Goal: Task Accomplishment & Management: Manage account settings

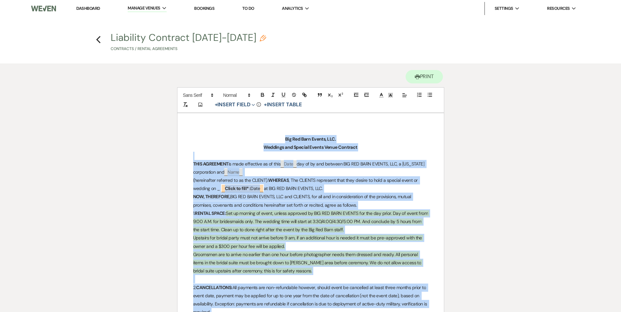
click at [96, 10] on link "Dashboard" at bounding box center [88, 9] width 24 height 6
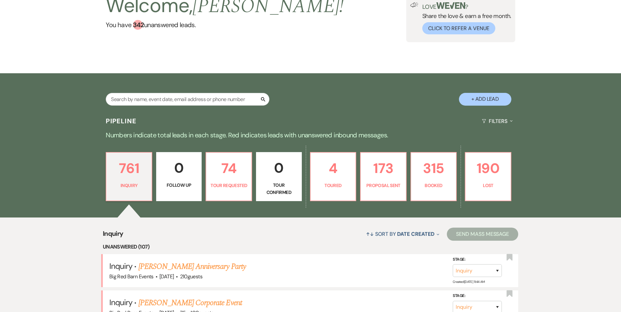
scroll to position [98, 0]
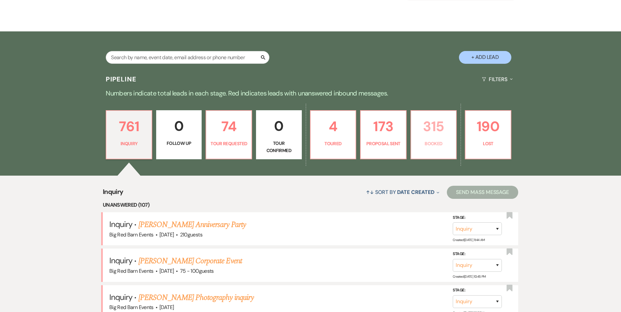
click at [435, 146] on p "Booked" at bounding box center [433, 143] width 37 height 7
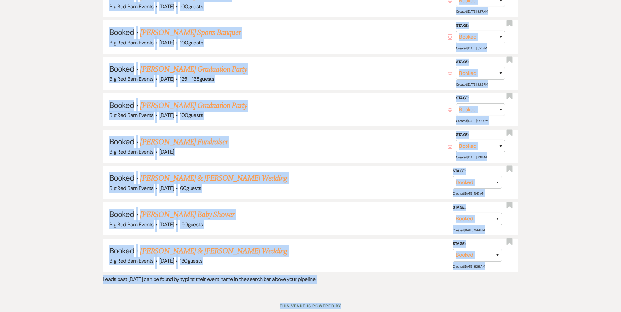
scroll to position [8100, 0]
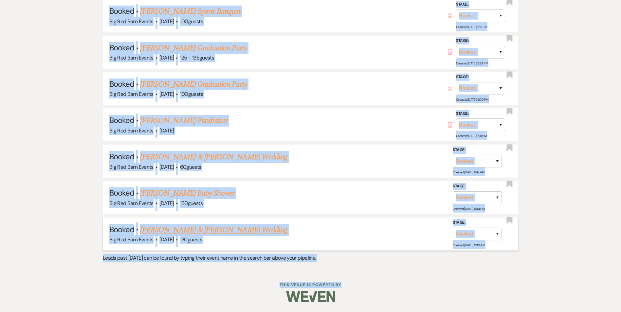
drag, startPoint x: 93, startPoint y: 69, endPoint x: 503, endPoint y: 248, distance: 446.5
copy ul "Loremi · Dolo Sitame'c Adip Elitse Doe Tem Inci Utlabo · Etd 10, 5758 · 58 magn…"
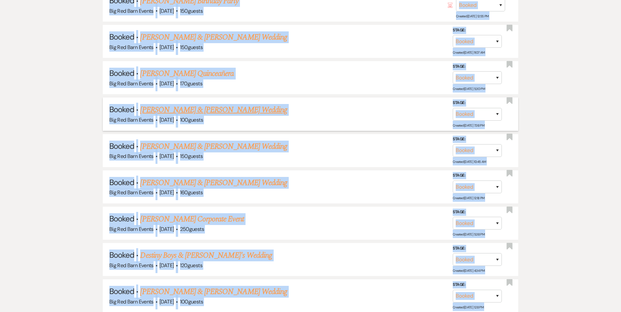
scroll to position [5352, 0]
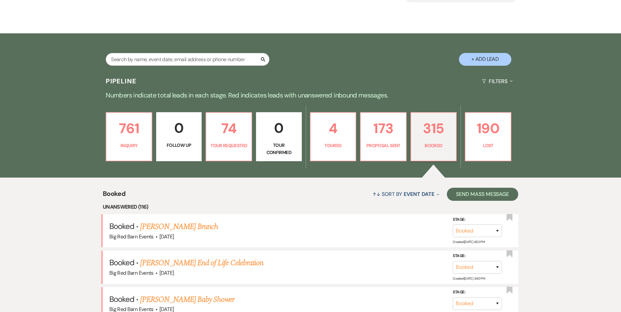
scroll to position [98, 0]
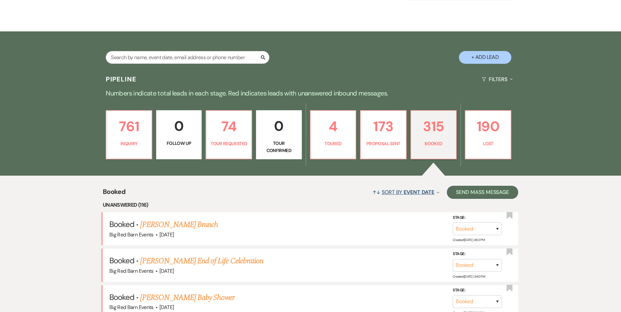
click at [420, 192] on span "Event Date" at bounding box center [418, 192] width 30 height 7
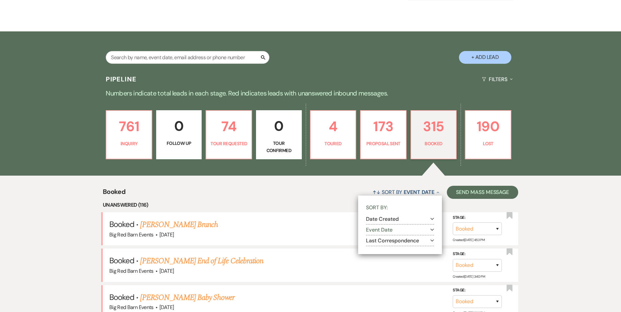
click at [383, 230] on button "Event Date Expand" at bounding box center [400, 229] width 68 height 5
click at [314, 198] on div "↑↓ Sort By Event Date Collapse Sort By: Date Created Expand Event Date Collapse…" at bounding box center [321, 192] width 393 height 17
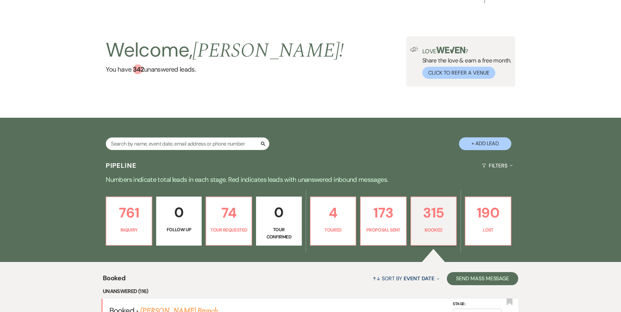
scroll to position [0, 0]
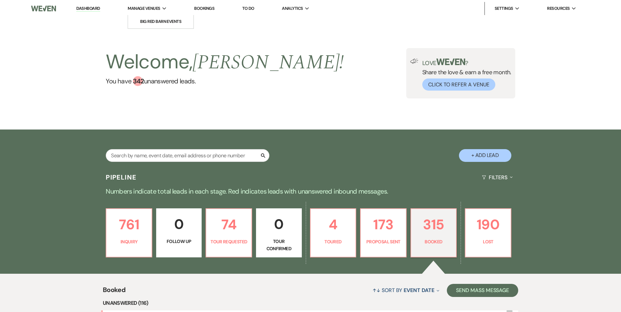
click at [148, 11] on span "Manage Venues" at bounding box center [144, 8] width 32 height 7
click at [147, 24] on li "Big Red Barn Events" at bounding box center [160, 21] width 59 height 7
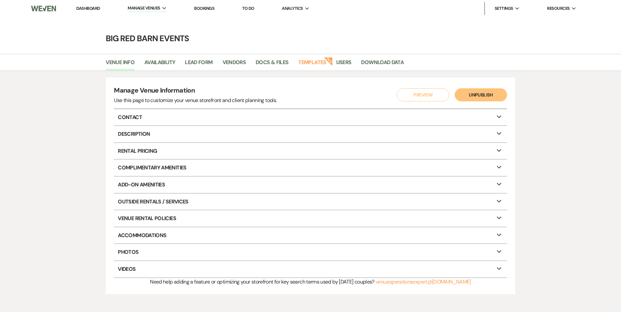
click at [213, 6] on link "Bookings" at bounding box center [204, 9] width 20 height 6
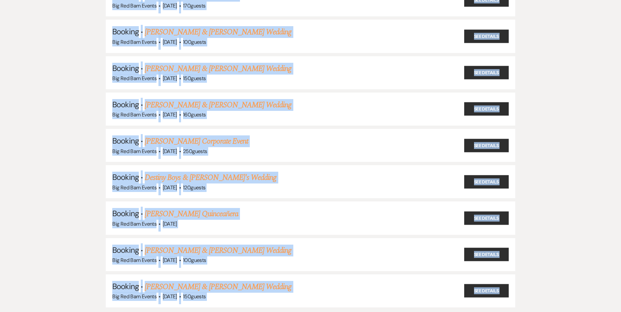
scroll to position [2323, 0]
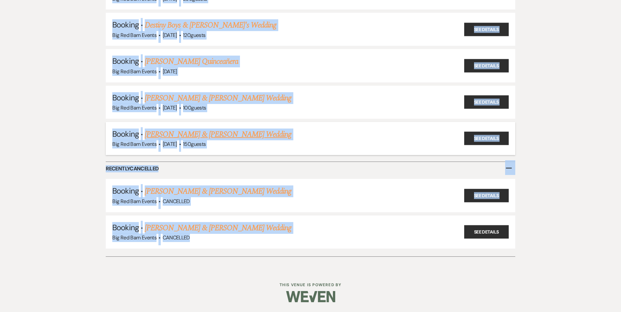
drag, startPoint x: 92, startPoint y: 64, endPoint x: 337, endPoint y: 154, distance: 261.6
copy ul "Loremip · Dolo Sitame'c Adip Elitse Doe Tem Inci Utlabo · Etd 93, 8472 · 17 mag…"
